Goal: Navigation & Orientation: Find specific page/section

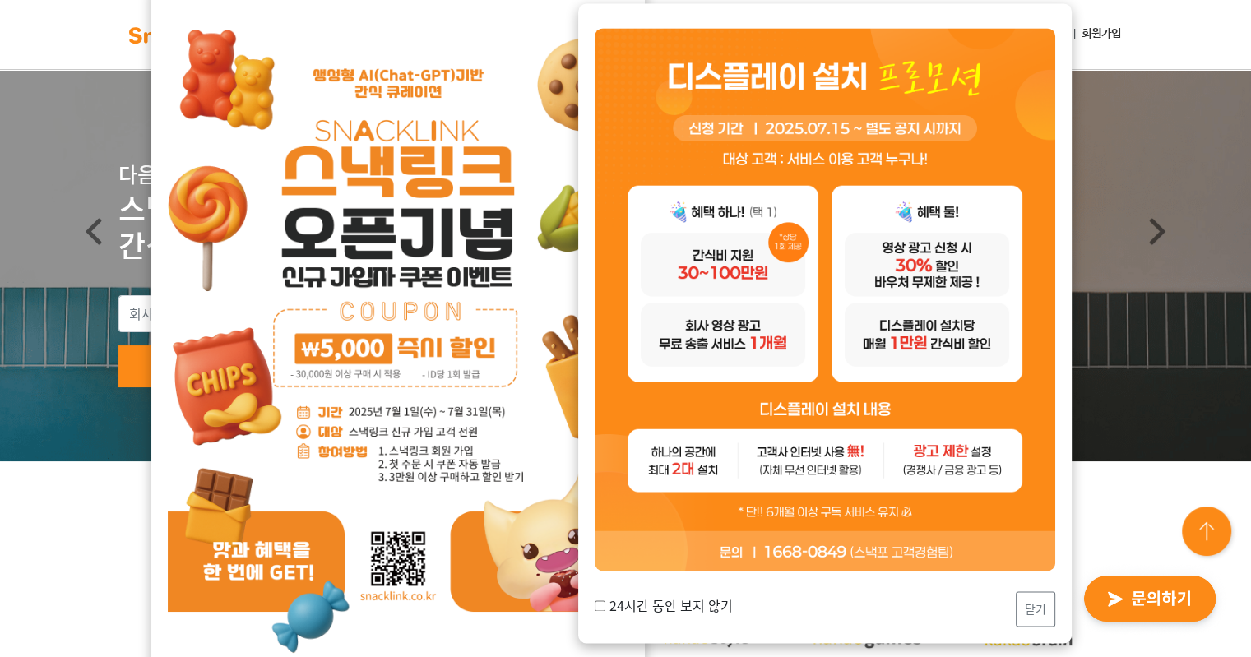
scroll to position [247, 0]
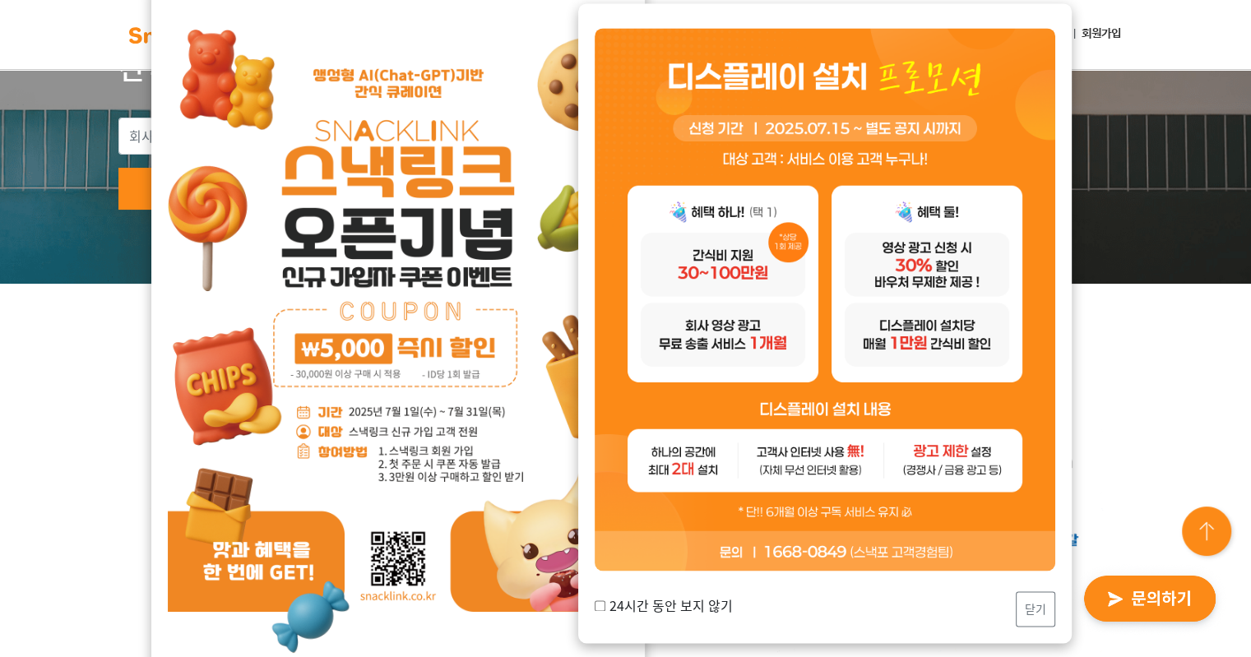
click at [599, 611] on label "24시간 동안 보지 않기" at bounding box center [664, 606] width 138 height 20
click at [599, 611] on input "24시간 동안 보지 않기" at bounding box center [600, 605] width 11 height 11
checkbox input "true"
click at [1043, 610] on button "닫기" at bounding box center [1035, 608] width 39 height 35
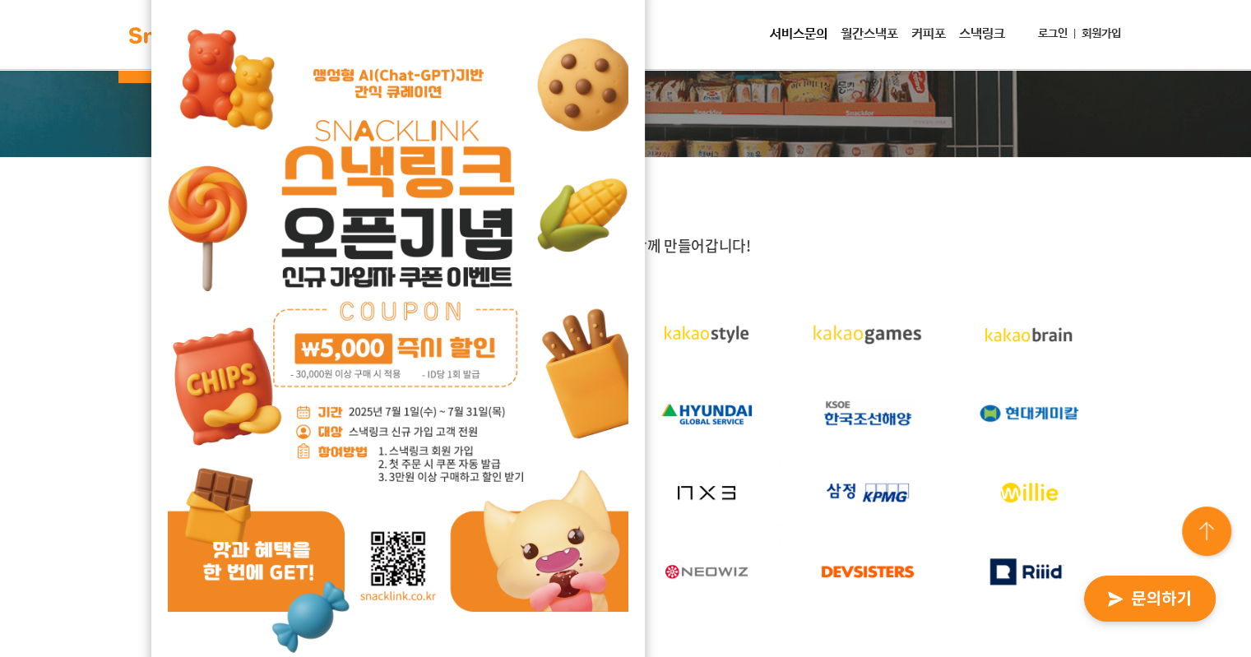
scroll to position [494, 0]
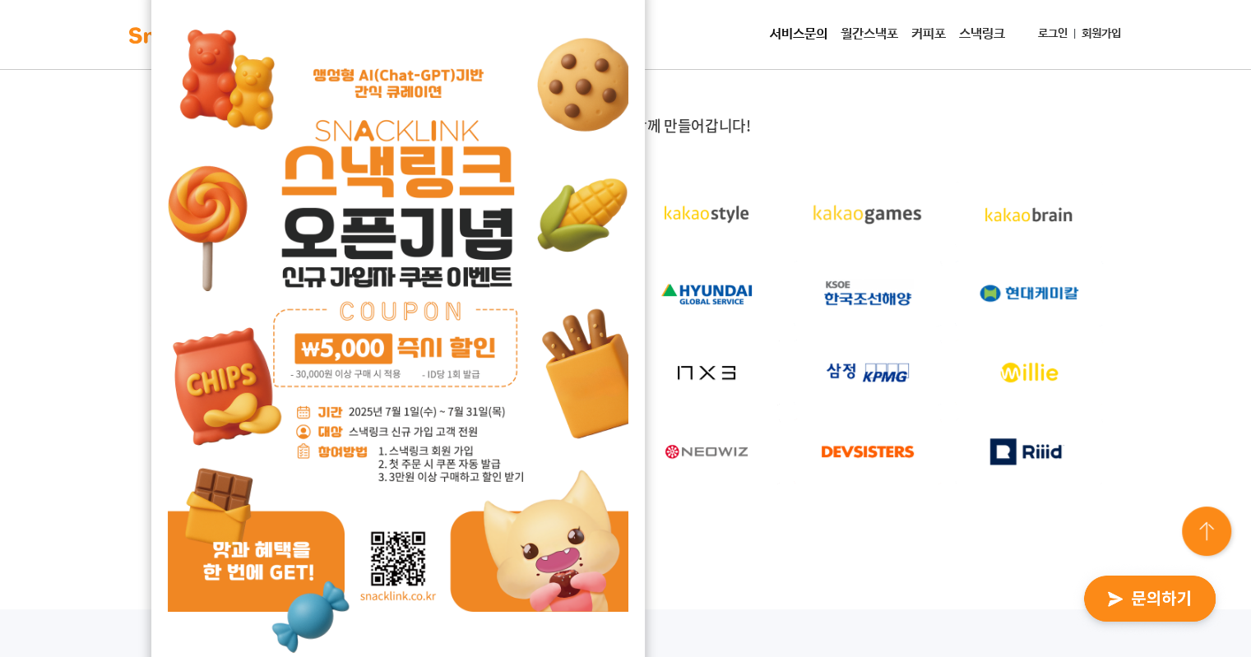
click at [728, 558] on div "업계의 리더 기업들과 함께 만들어갑니다!" at bounding box center [625, 323] width 1251 height 572
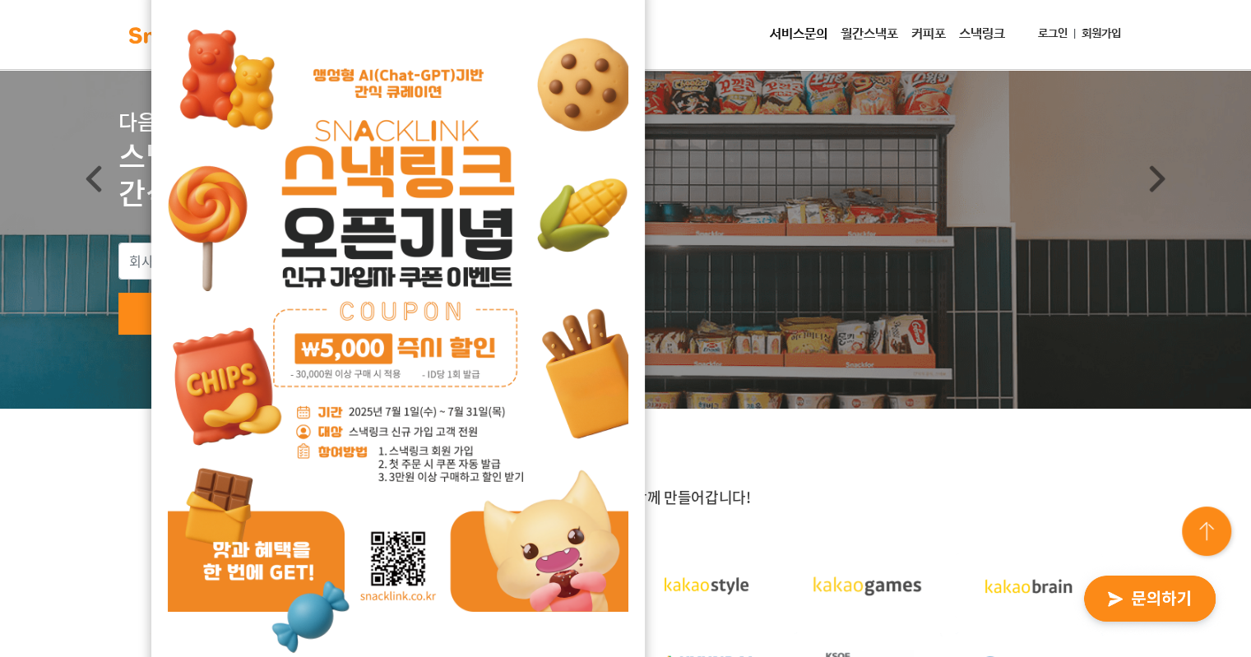
scroll to position [0, 0]
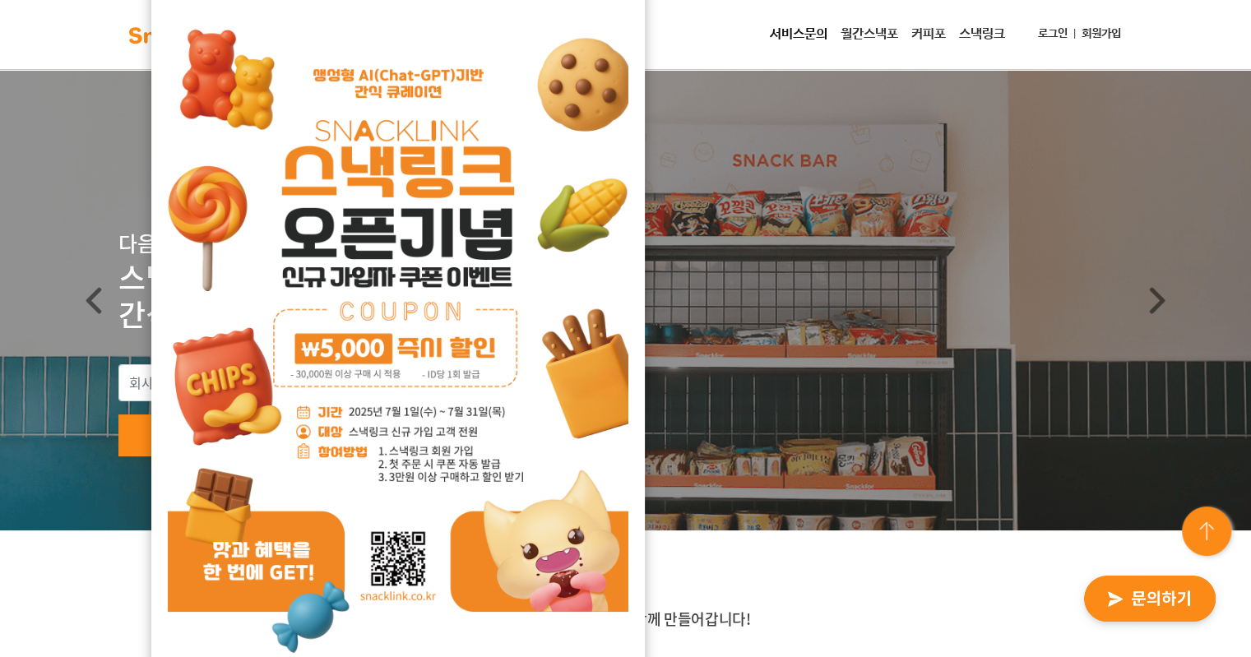
click at [408, 395] on img at bounding box center [398, 332] width 461 height 651
drag, startPoint x: 127, startPoint y: 347, endPoint x: 378, endPoint y: 557, distance: 327.0
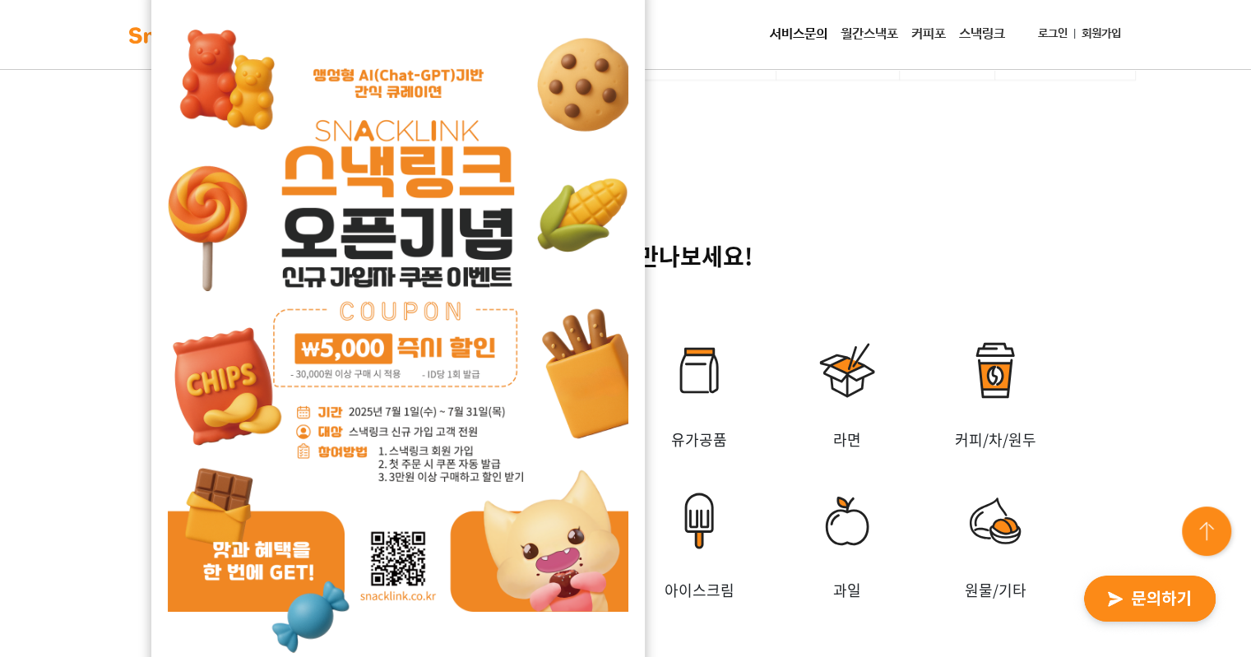
scroll to position [4584, 0]
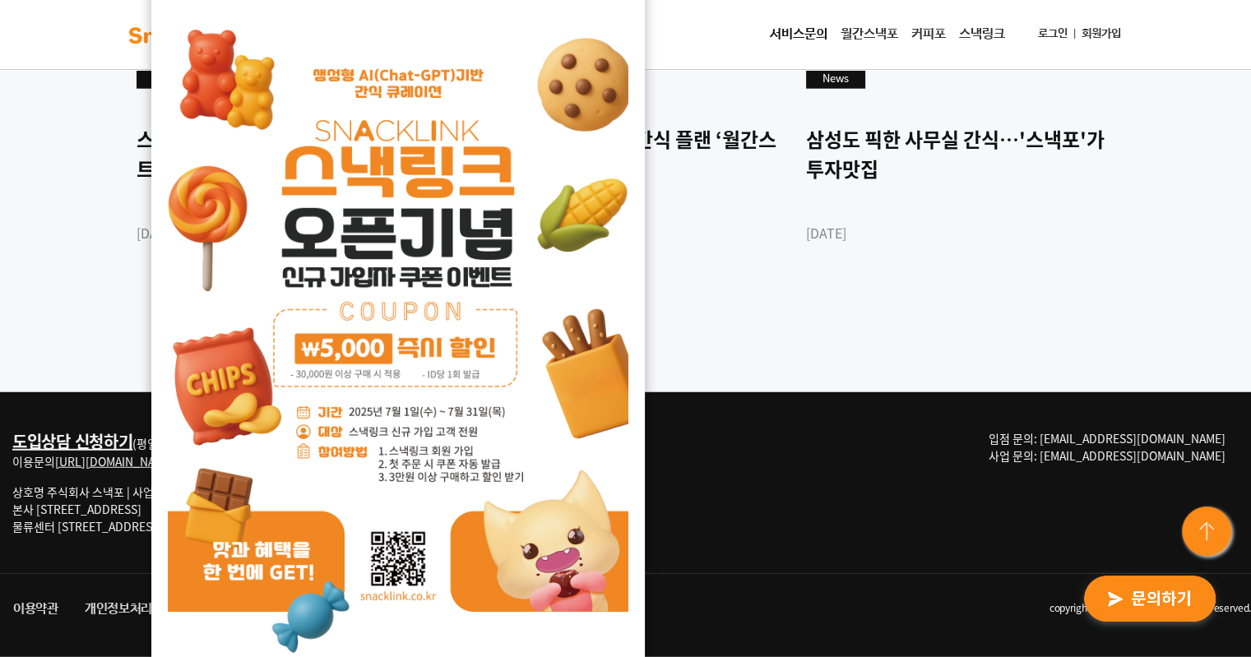
drag, startPoint x: 1048, startPoint y: 150, endPoint x: 1039, endPoint y: 539, distance: 389.1
drag, startPoint x: 63, startPoint y: 539, endPoint x: 693, endPoint y: 563, distance: 631.3
click at [721, 578] on div "도입상담 신청하기 (평일 9:00~18:00 | 점심시간 12:00~13:00 주말 및 공휴일 휴무) 이용문의 http://snackfor.c…" at bounding box center [625, 524] width 1251 height 265
click at [819, 35] on link "서비스문의" at bounding box center [798, 34] width 71 height 33
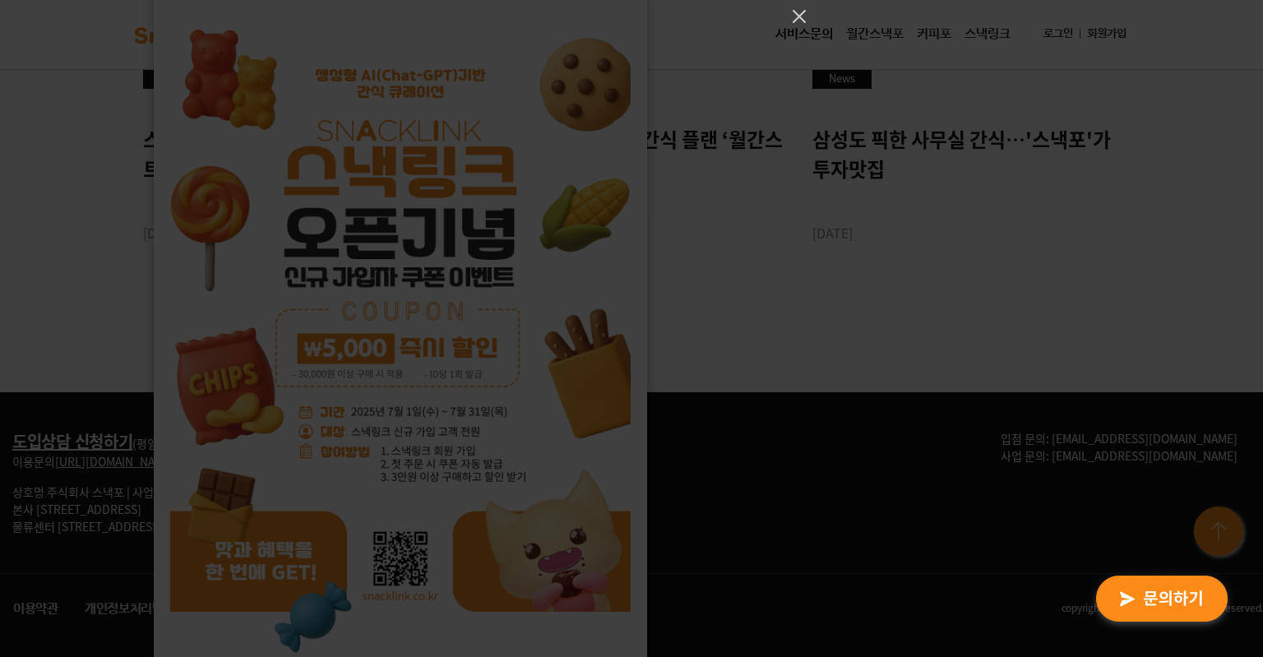
click at [786, 16] on div at bounding box center [631, 328] width 1263 height 657
click at [799, 16] on icon "Close" at bounding box center [799, 16] width 13 height 13
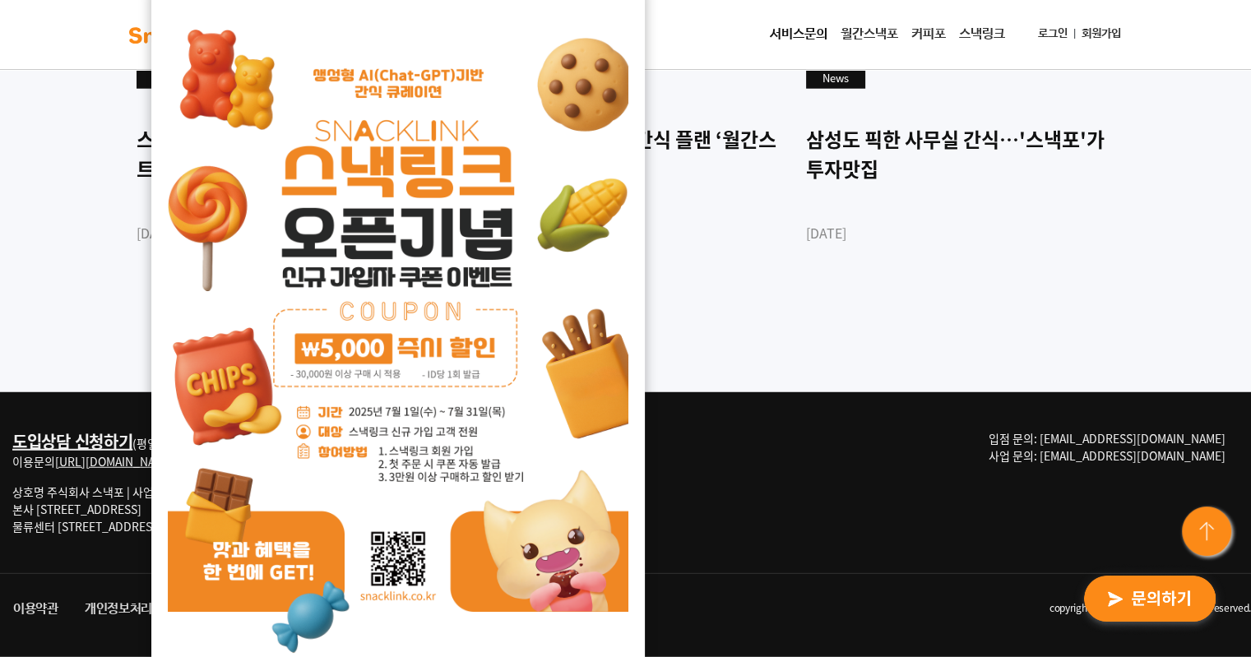
scroll to position [4173, 0]
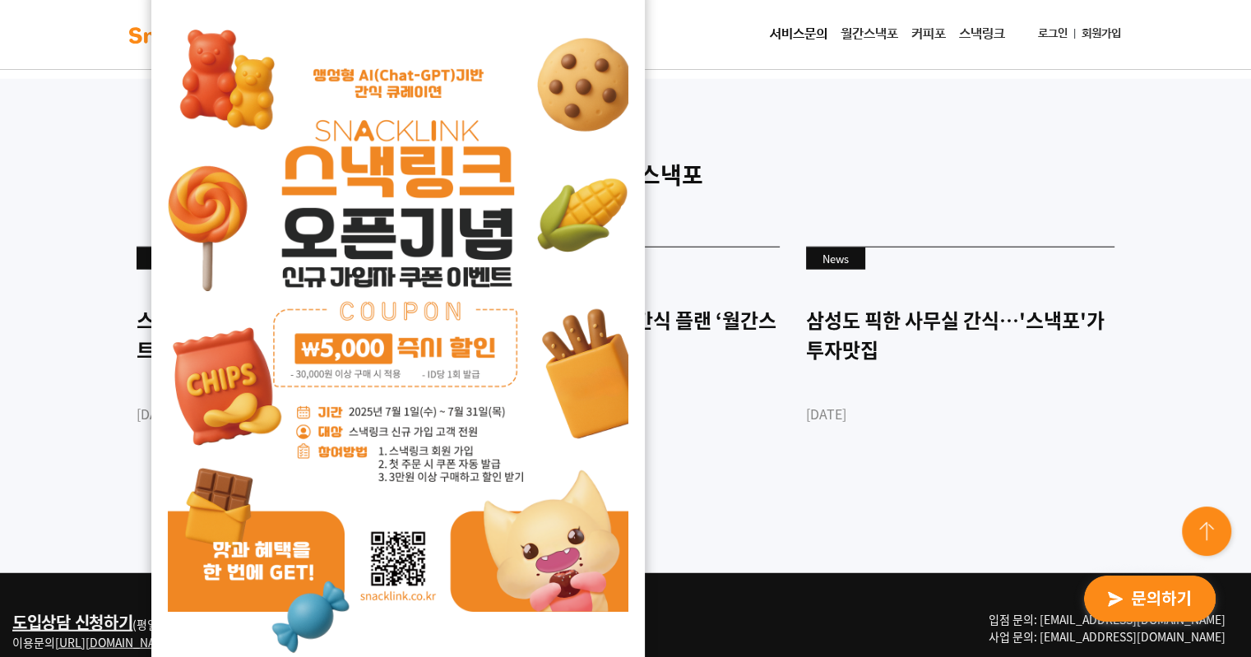
click at [873, 27] on link "월간스낵포" at bounding box center [869, 34] width 71 height 33
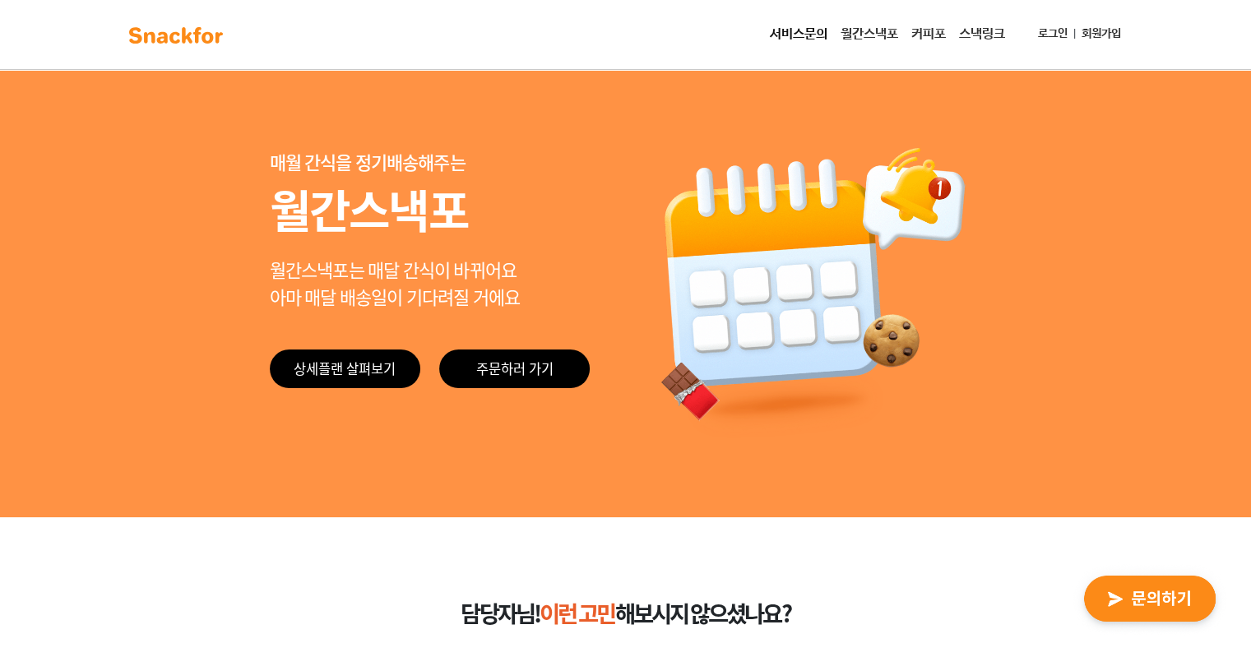
drag, startPoint x: 704, startPoint y: 279, endPoint x: 728, endPoint y: 39, distance: 241.4
click at [931, 32] on link "커피포" at bounding box center [929, 34] width 48 height 33
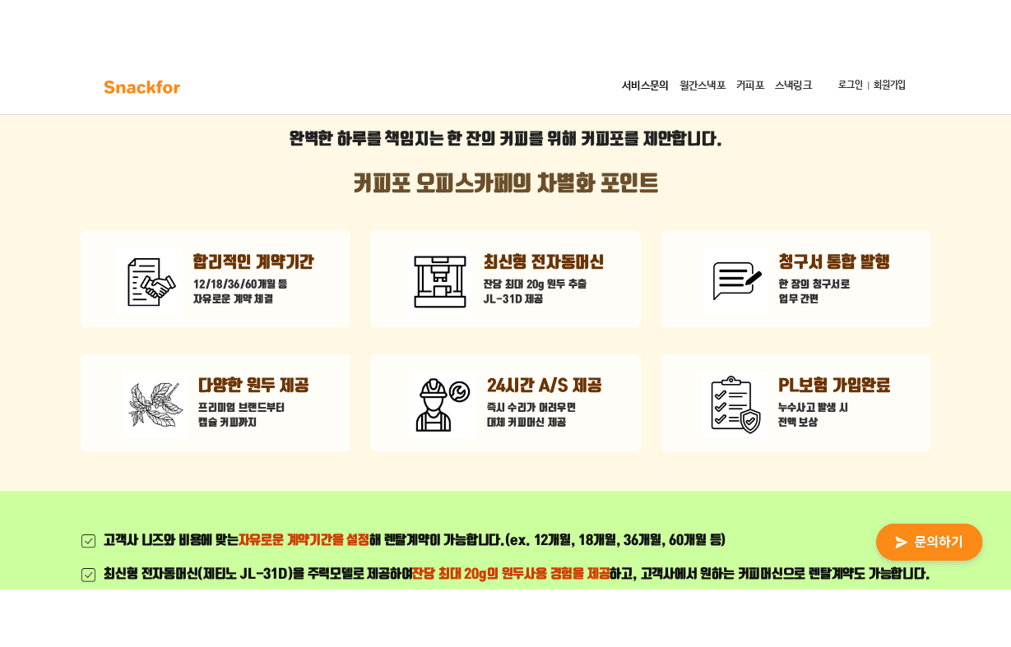
scroll to position [494, 0]
